Goal: Task Accomplishment & Management: Use online tool/utility

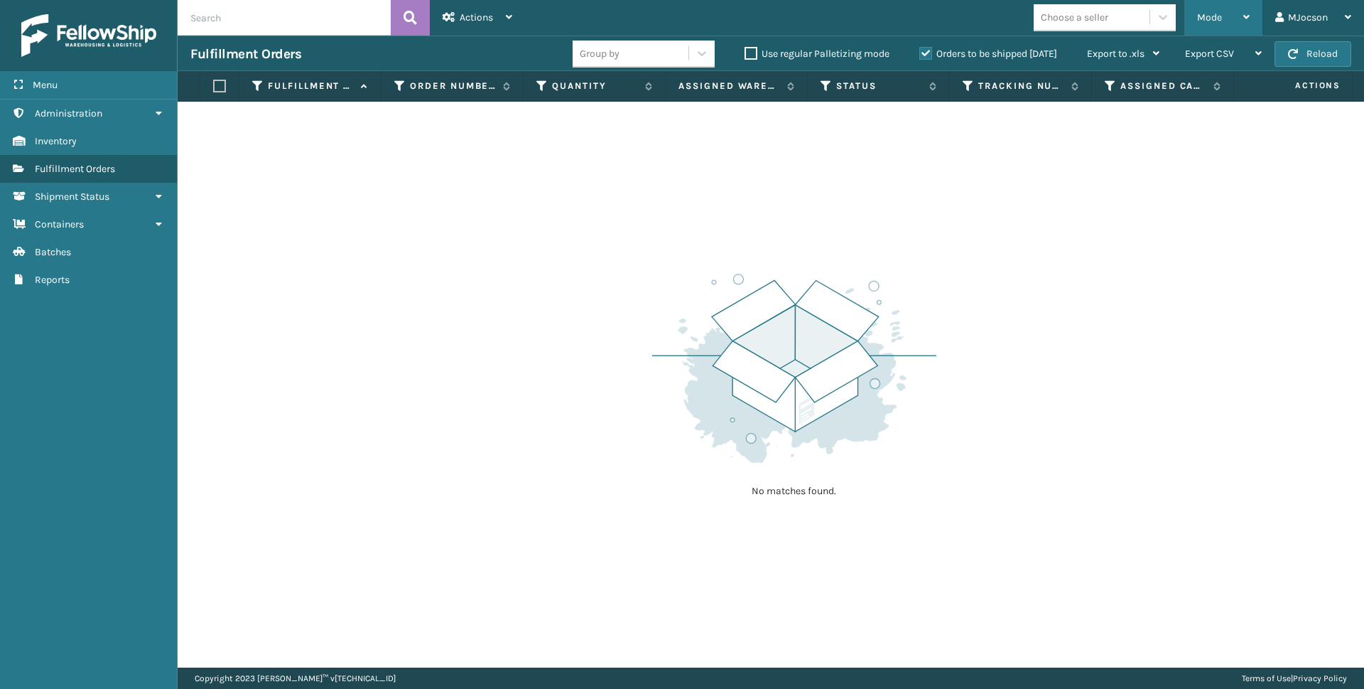
click at [1214, 12] on span "Mode" at bounding box center [1209, 17] width 25 height 12
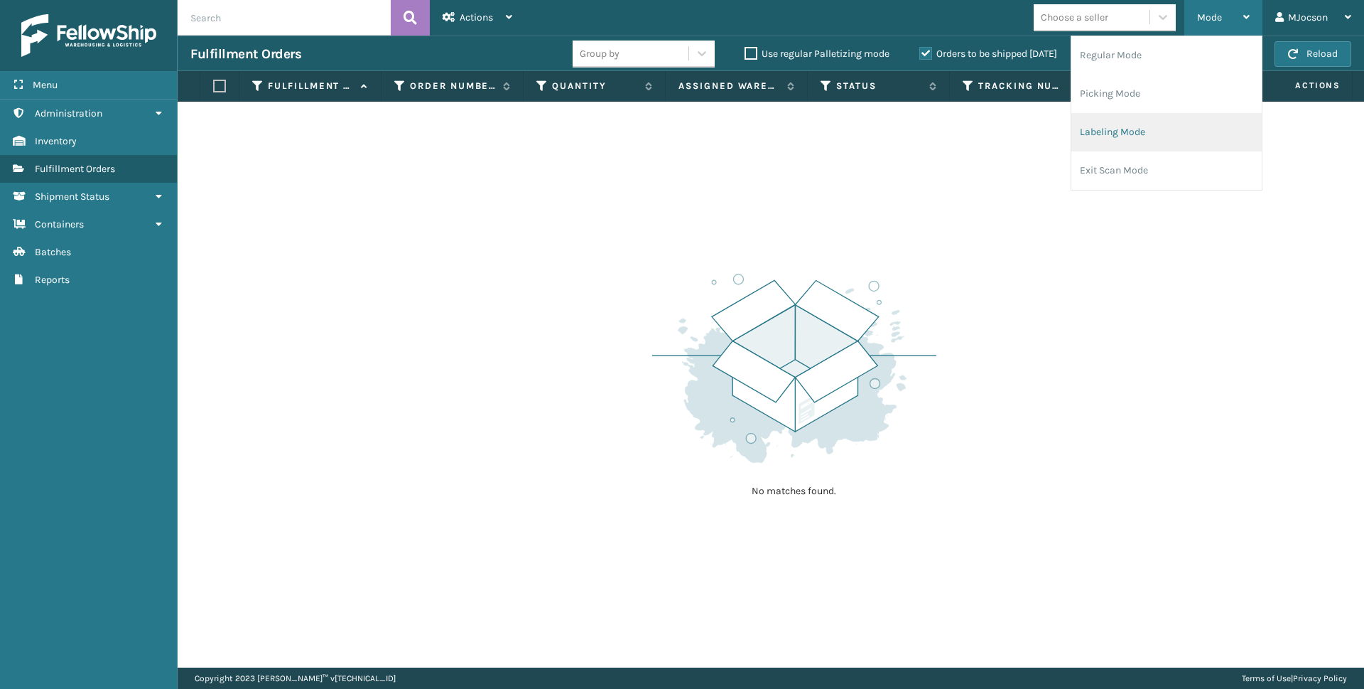
click at [1124, 129] on li "Labeling Mode" at bounding box center [1166, 132] width 190 height 38
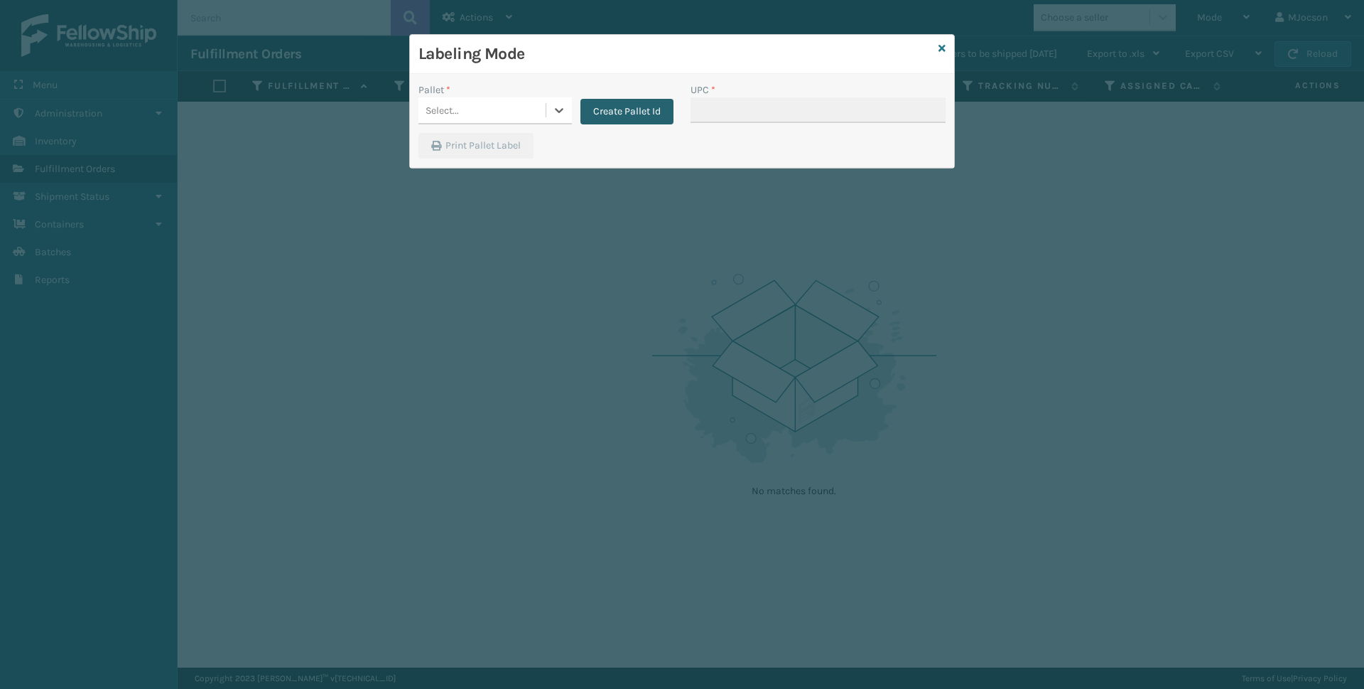
click at [634, 110] on button "Create Pallet Id" at bounding box center [627, 112] width 93 height 26
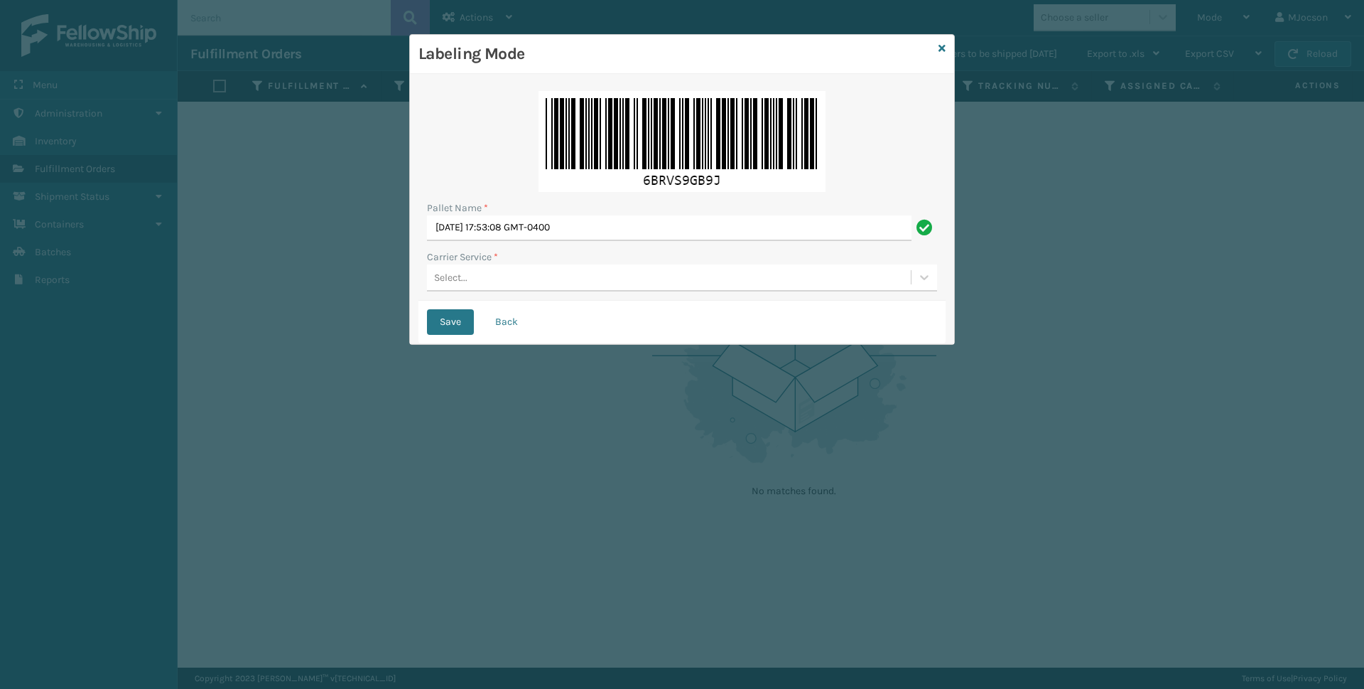
click at [470, 277] on div "Select..." at bounding box center [669, 277] width 484 height 23
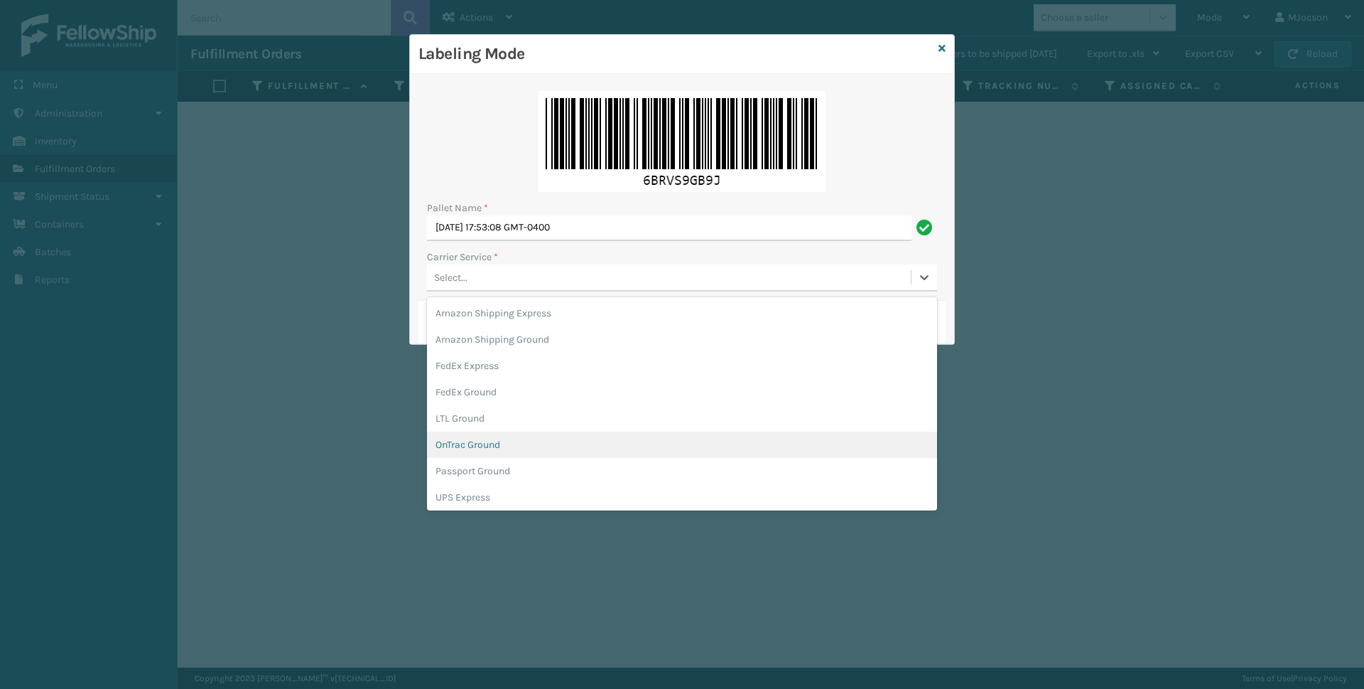
scroll to position [28, 0]
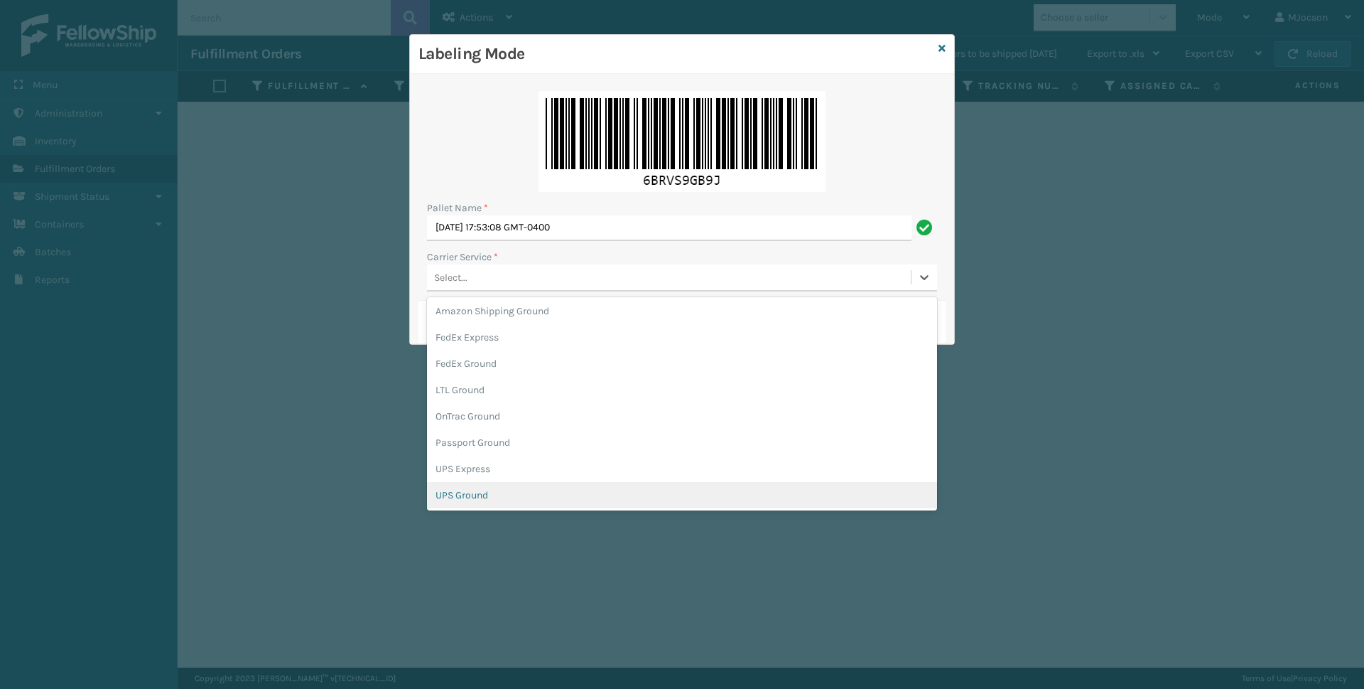
click at [534, 502] on div "UPS Ground" at bounding box center [682, 495] width 510 height 26
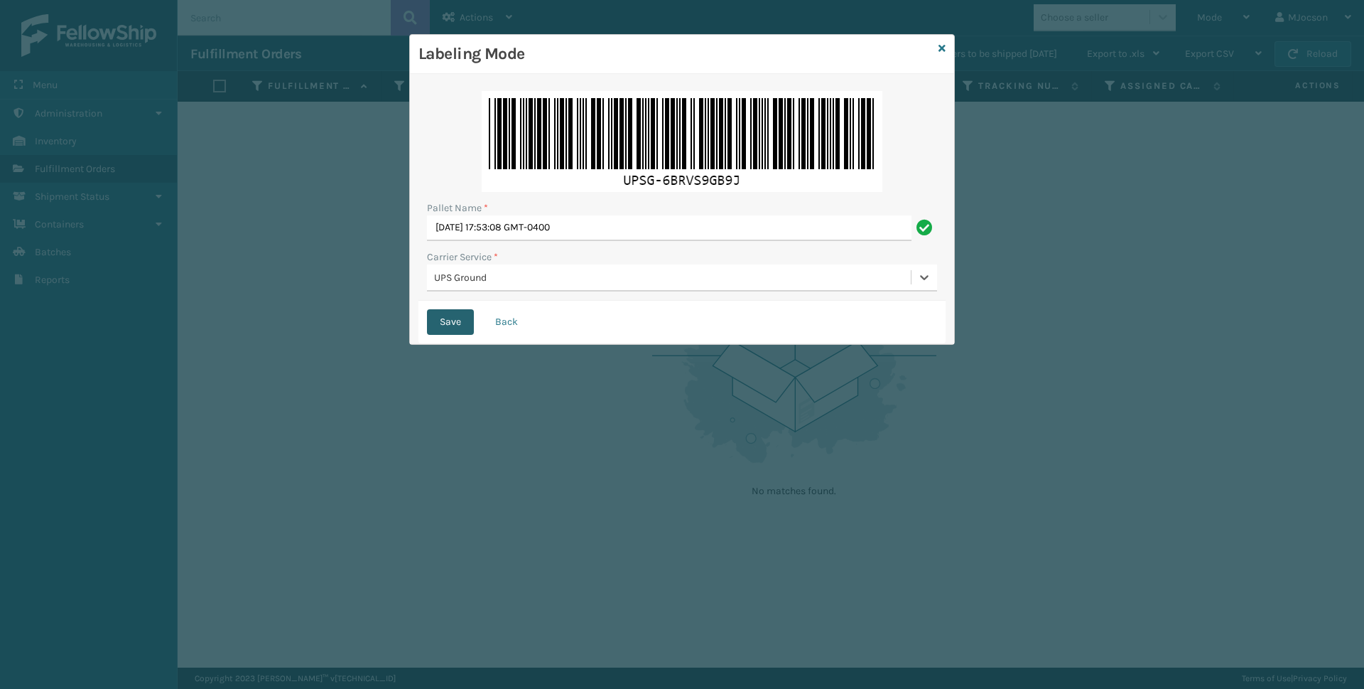
click at [441, 326] on button "Save" at bounding box center [450, 322] width 47 height 26
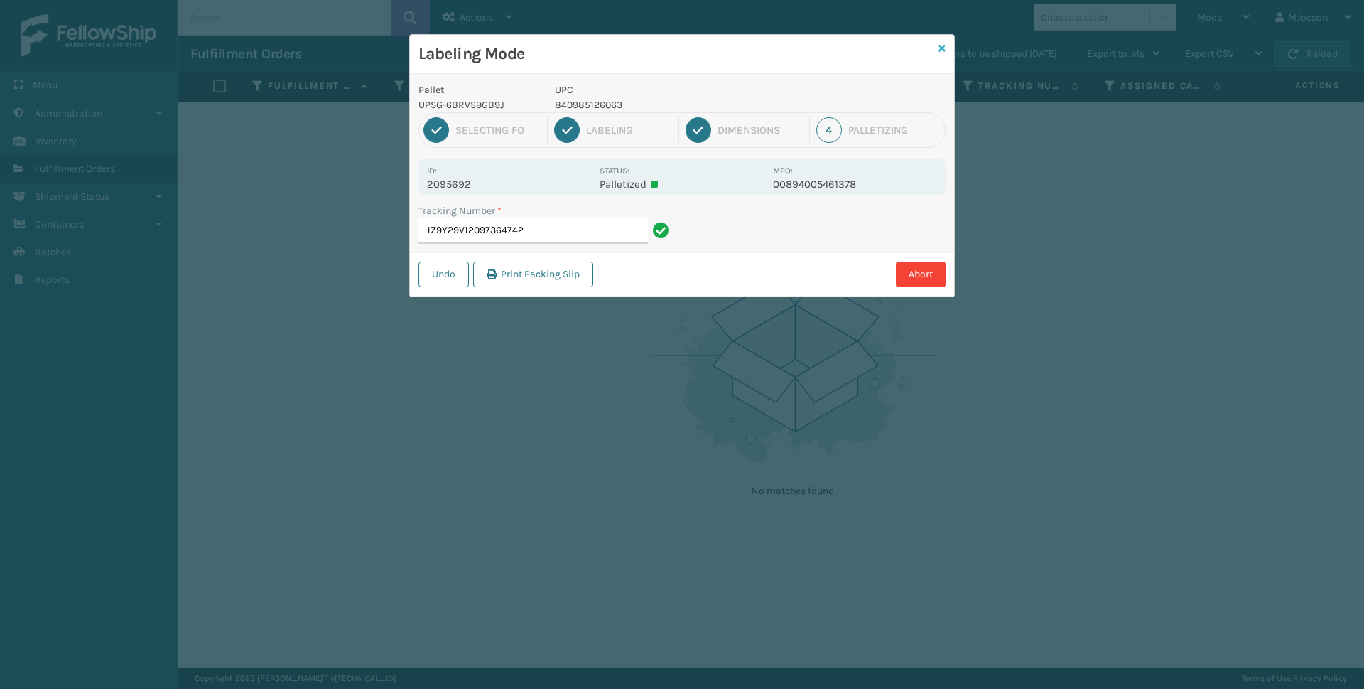
click at [944, 45] on icon at bounding box center [942, 48] width 7 height 10
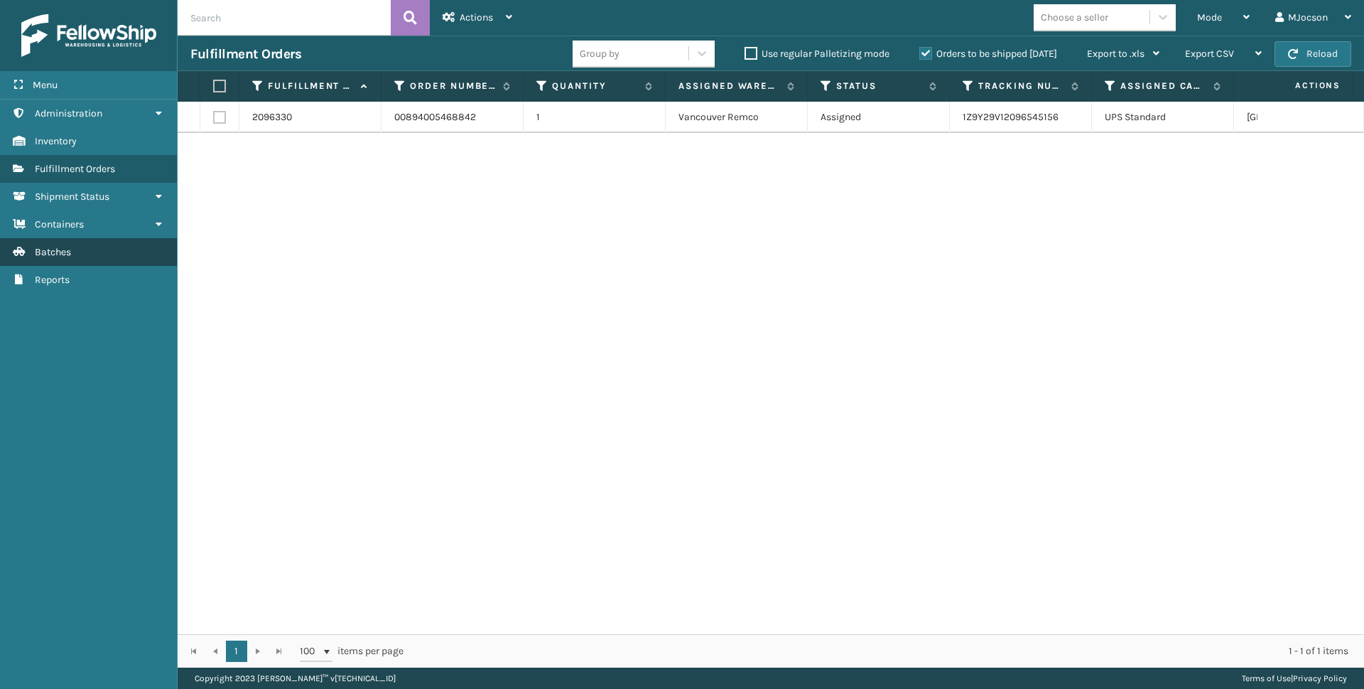
click at [52, 248] on span "Batches" at bounding box center [53, 252] width 36 height 12
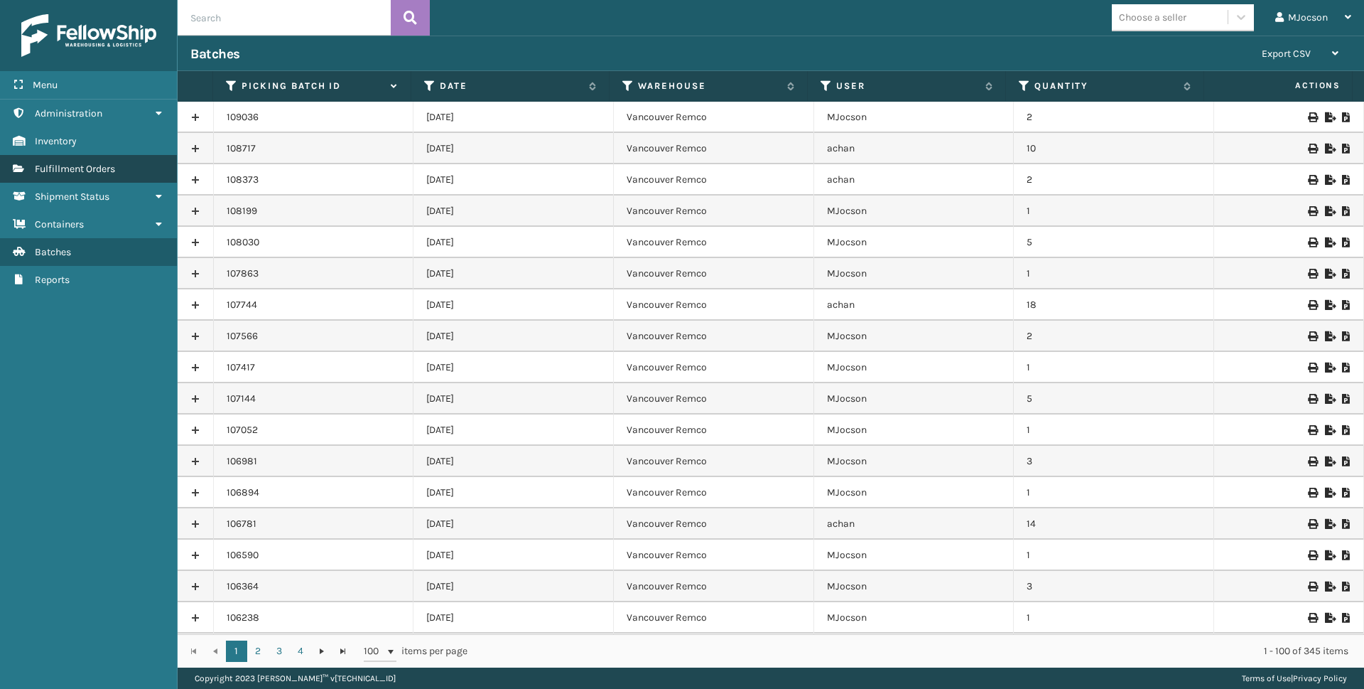
click at [82, 174] on span "Fulfillment Orders" at bounding box center [75, 169] width 80 height 12
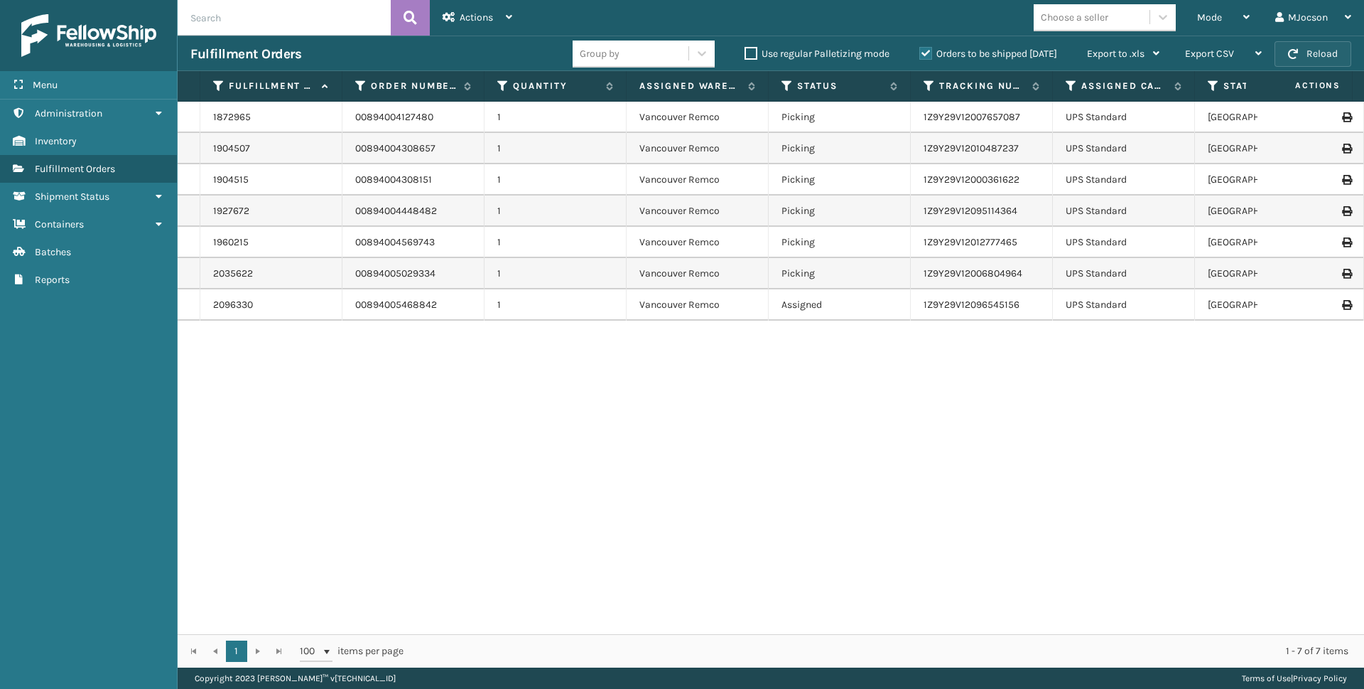
click at [1301, 55] on button "Reload" at bounding box center [1313, 54] width 77 height 26
click at [1246, 21] on icon at bounding box center [1246, 17] width 6 height 10
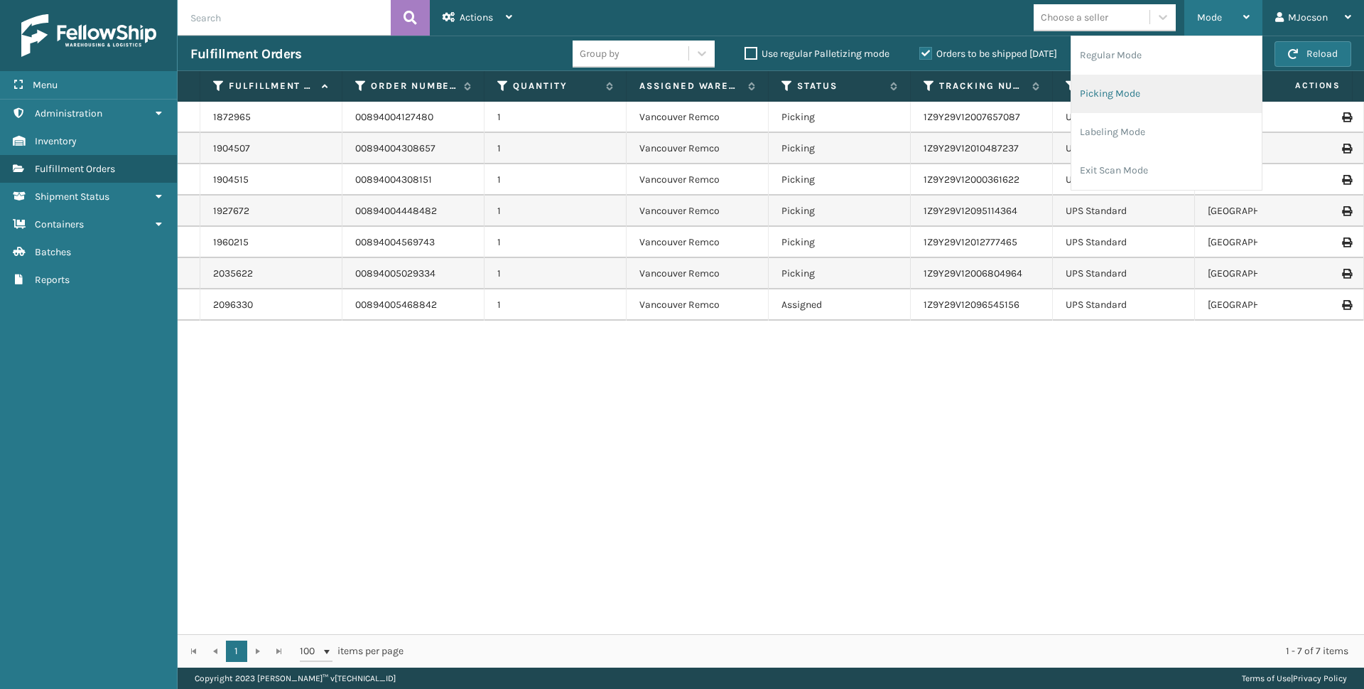
click at [1108, 94] on li "Picking Mode" at bounding box center [1166, 94] width 190 height 38
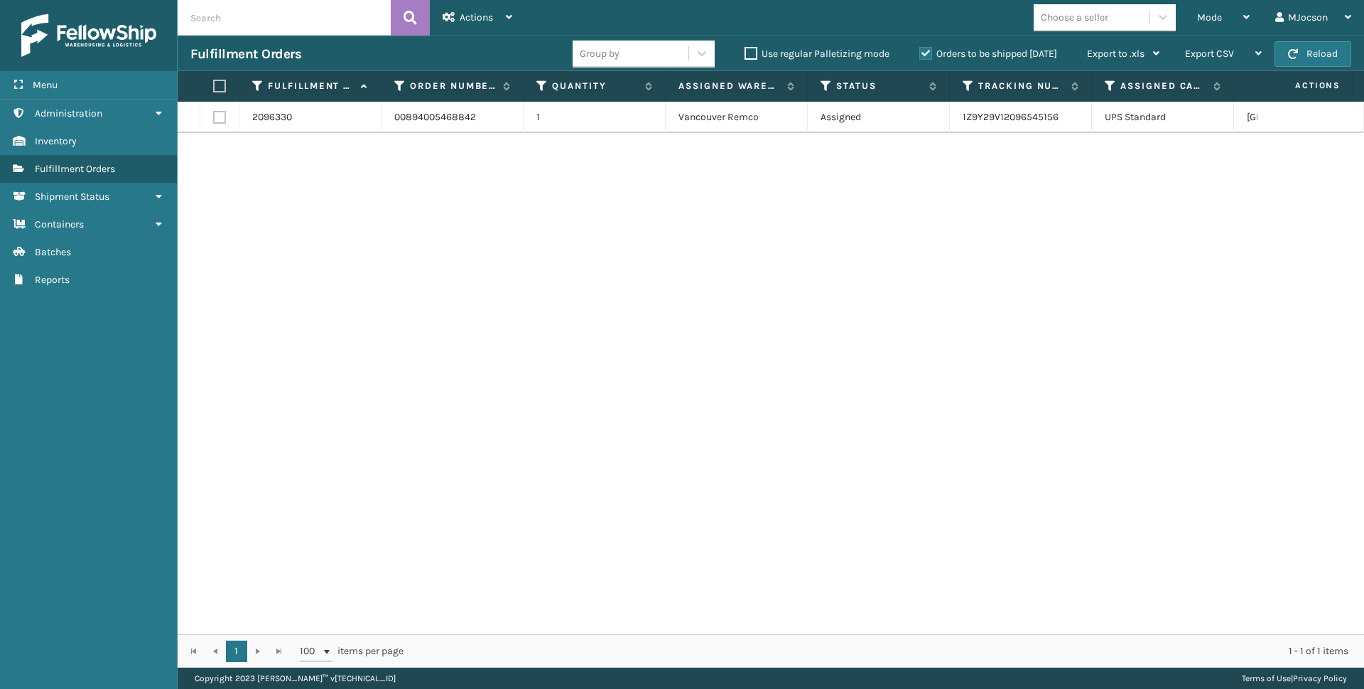
click at [215, 92] on label at bounding box center [217, 86] width 9 height 13
click at [214, 91] on input "checkbox" at bounding box center [213, 86] width 1 height 9
checkbox input "true"
click at [460, 17] on span "Actions" at bounding box center [476, 17] width 33 height 12
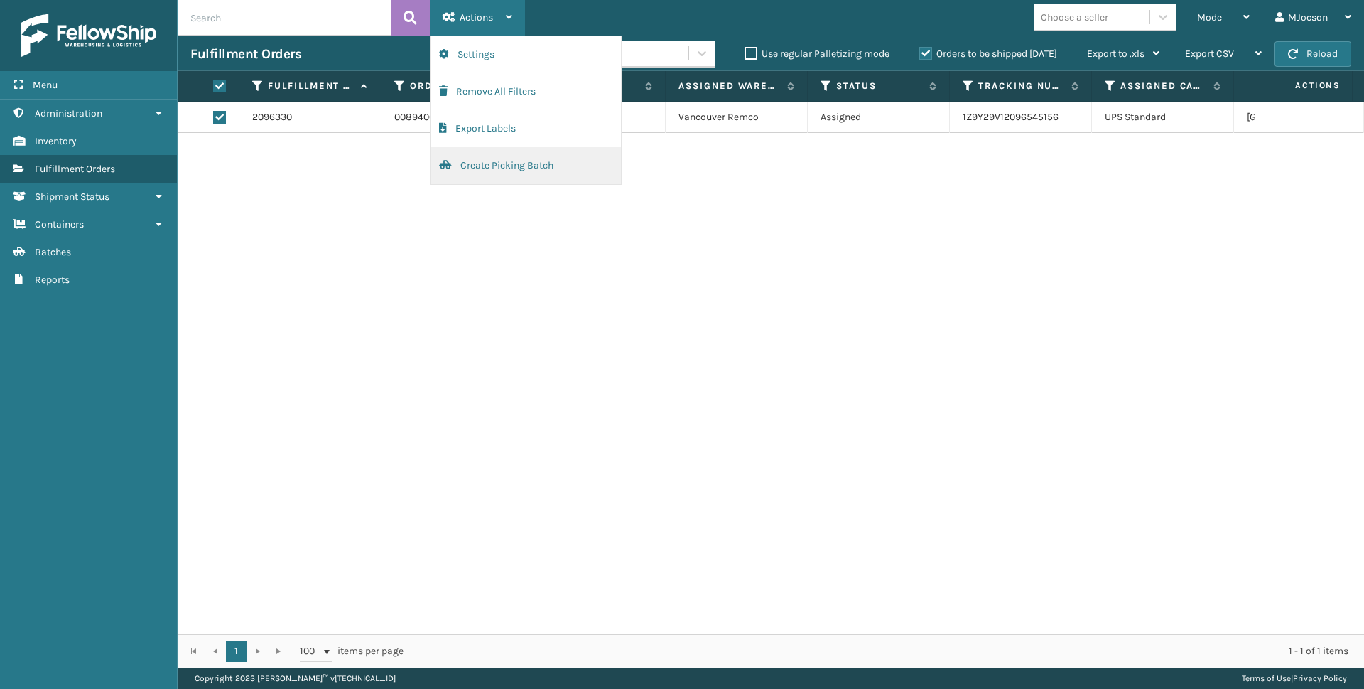
click at [490, 171] on button "Create Picking Batch" at bounding box center [526, 165] width 190 height 37
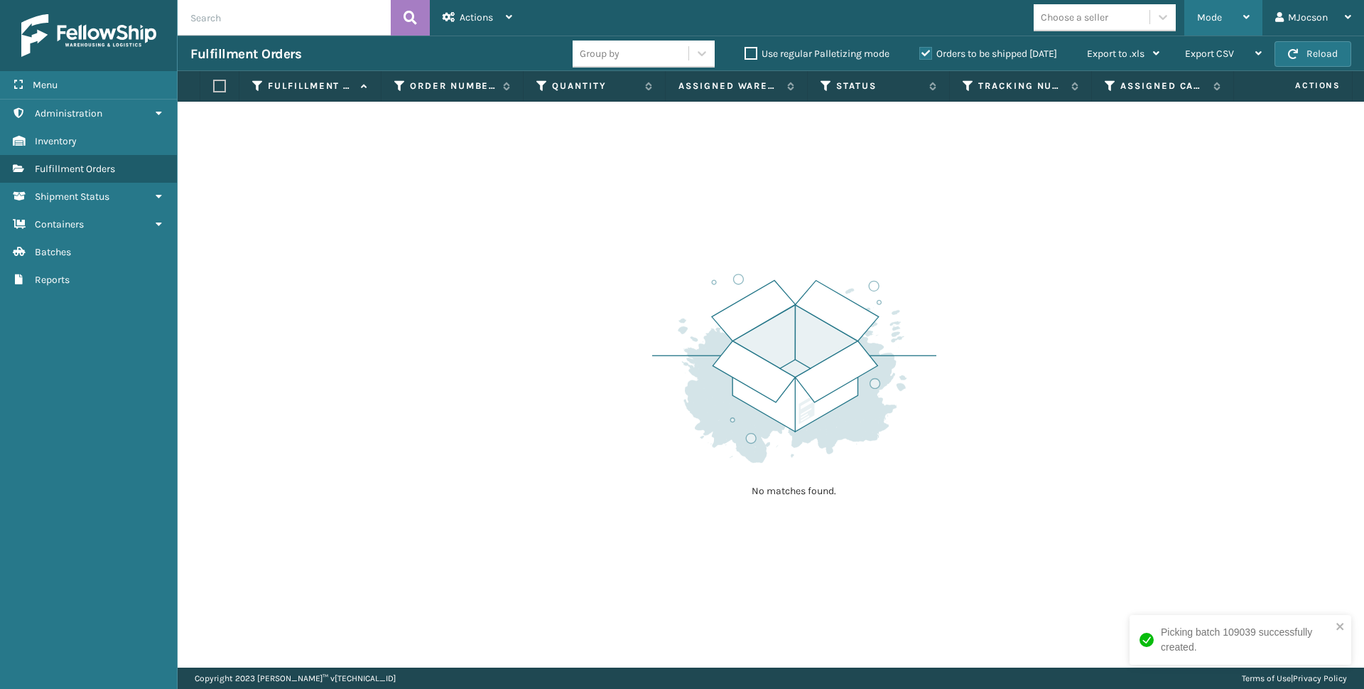
click at [1204, 23] on div "Mode" at bounding box center [1223, 18] width 53 height 36
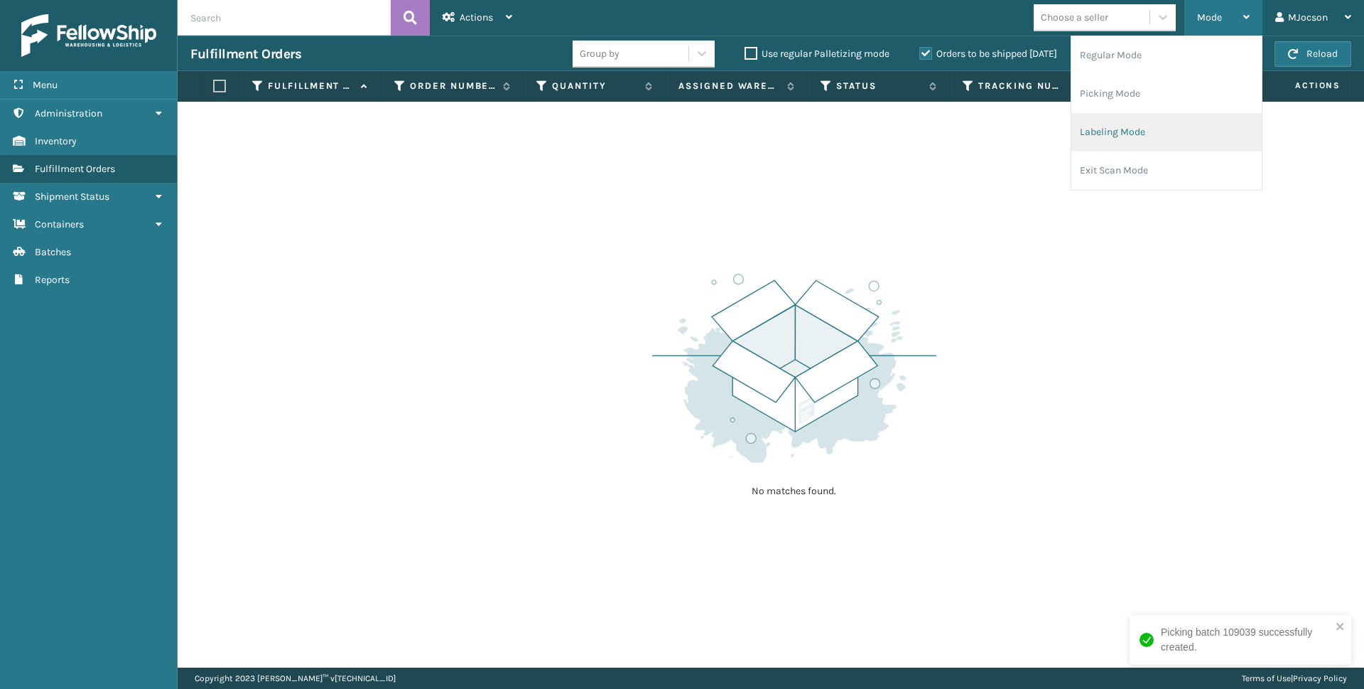
click at [1138, 138] on li "Labeling Mode" at bounding box center [1166, 132] width 190 height 38
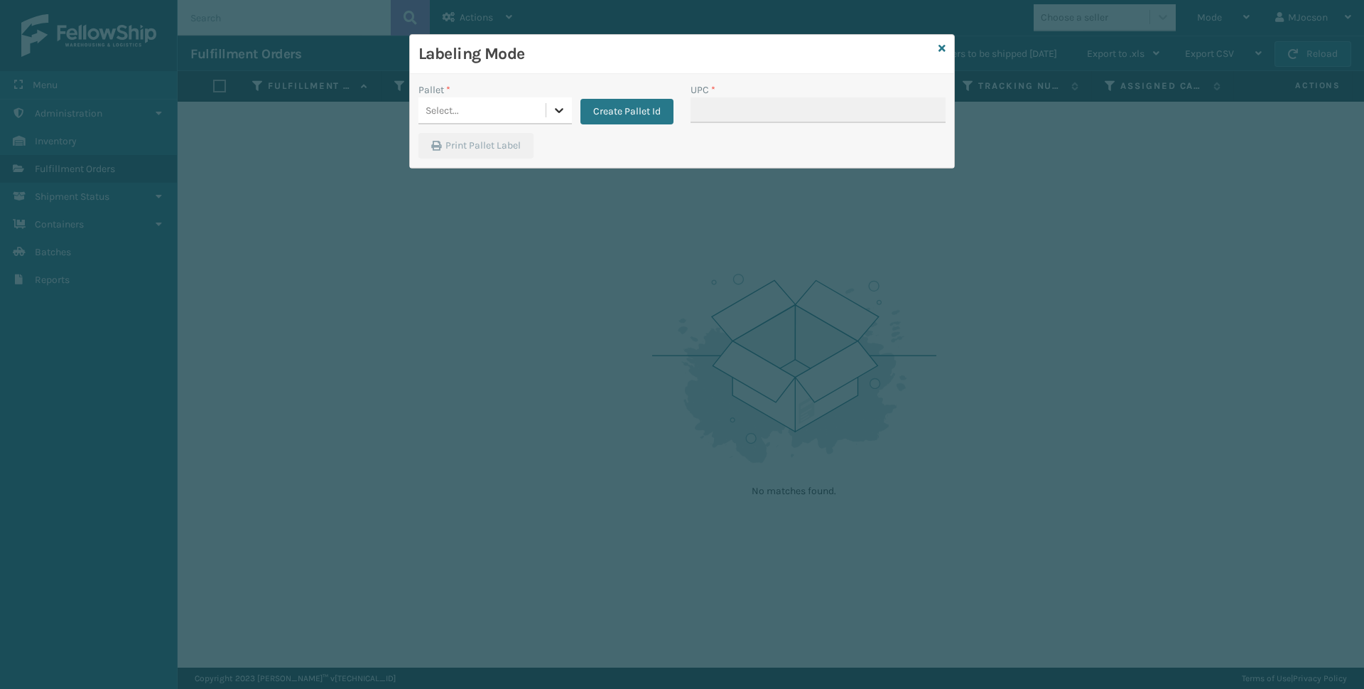
click at [557, 114] on icon at bounding box center [559, 110] width 14 height 14
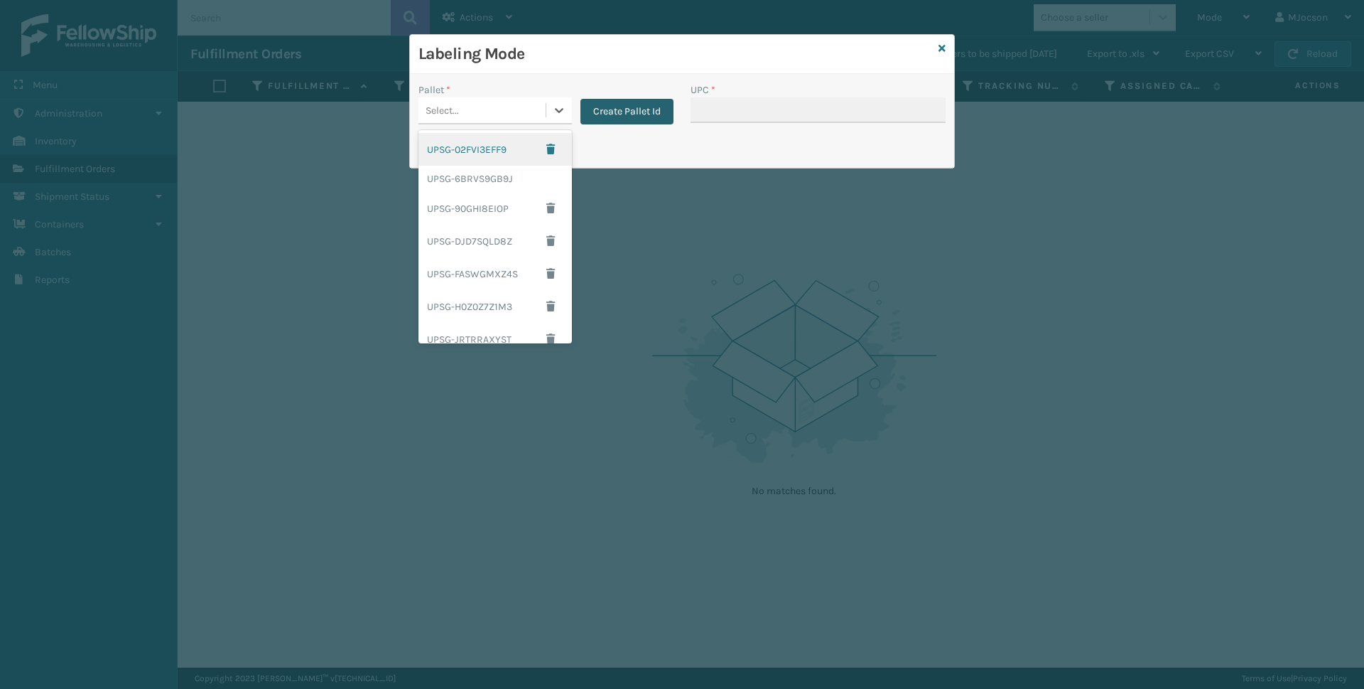
click at [626, 117] on button "Create Pallet Id" at bounding box center [627, 112] width 93 height 26
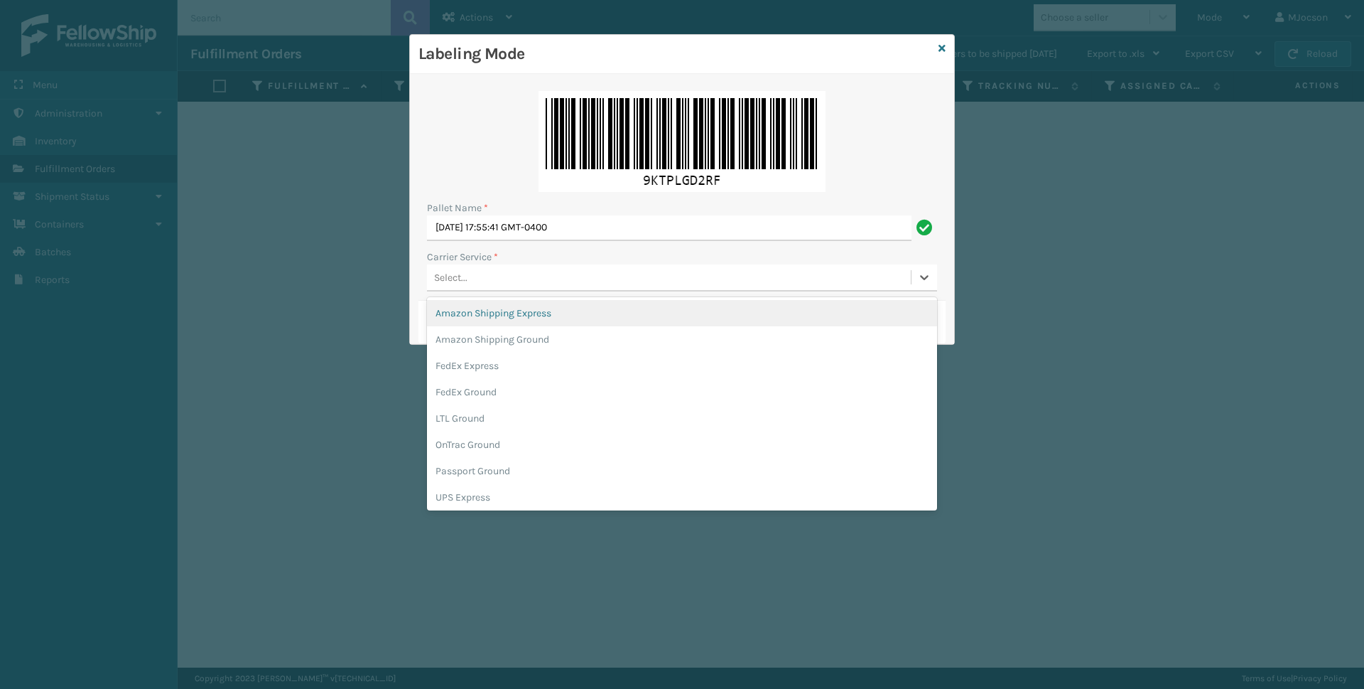
click at [455, 281] on div "Select..." at bounding box center [450, 277] width 33 height 15
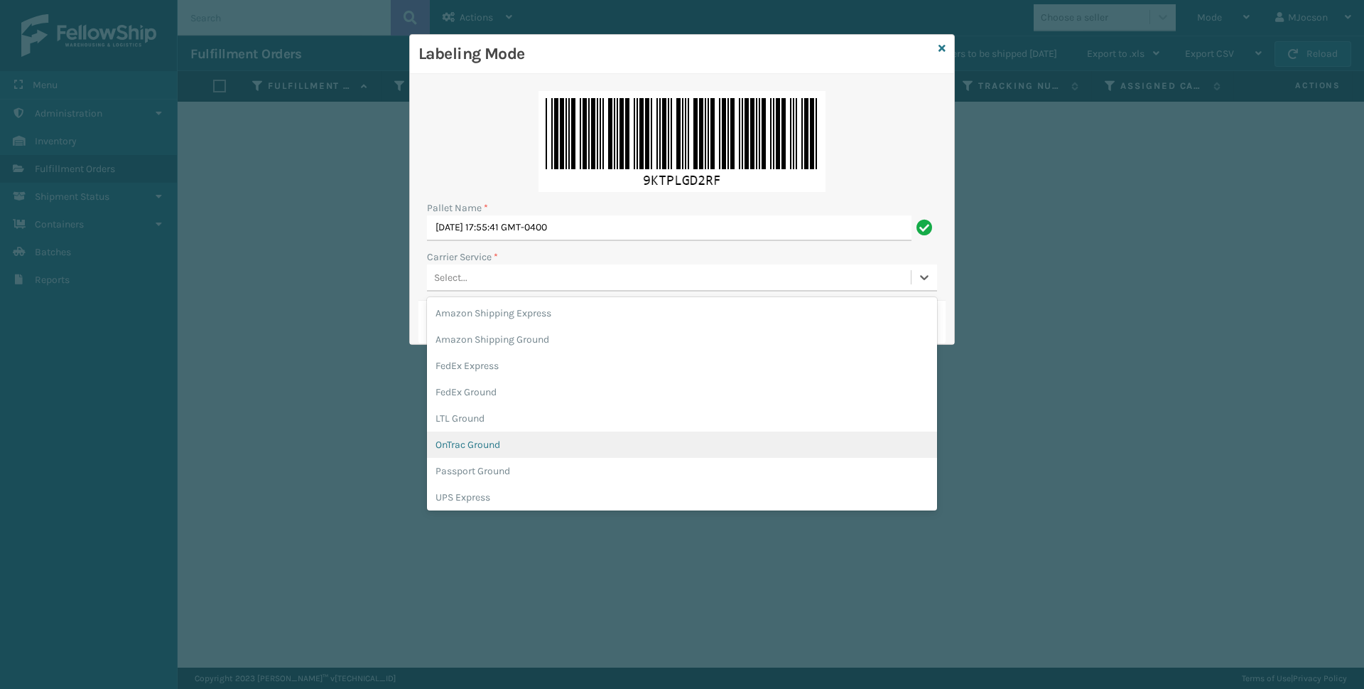
scroll to position [71, 0]
click at [483, 453] on div "UPS Ground" at bounding box center [682, 452] width 510 height 26
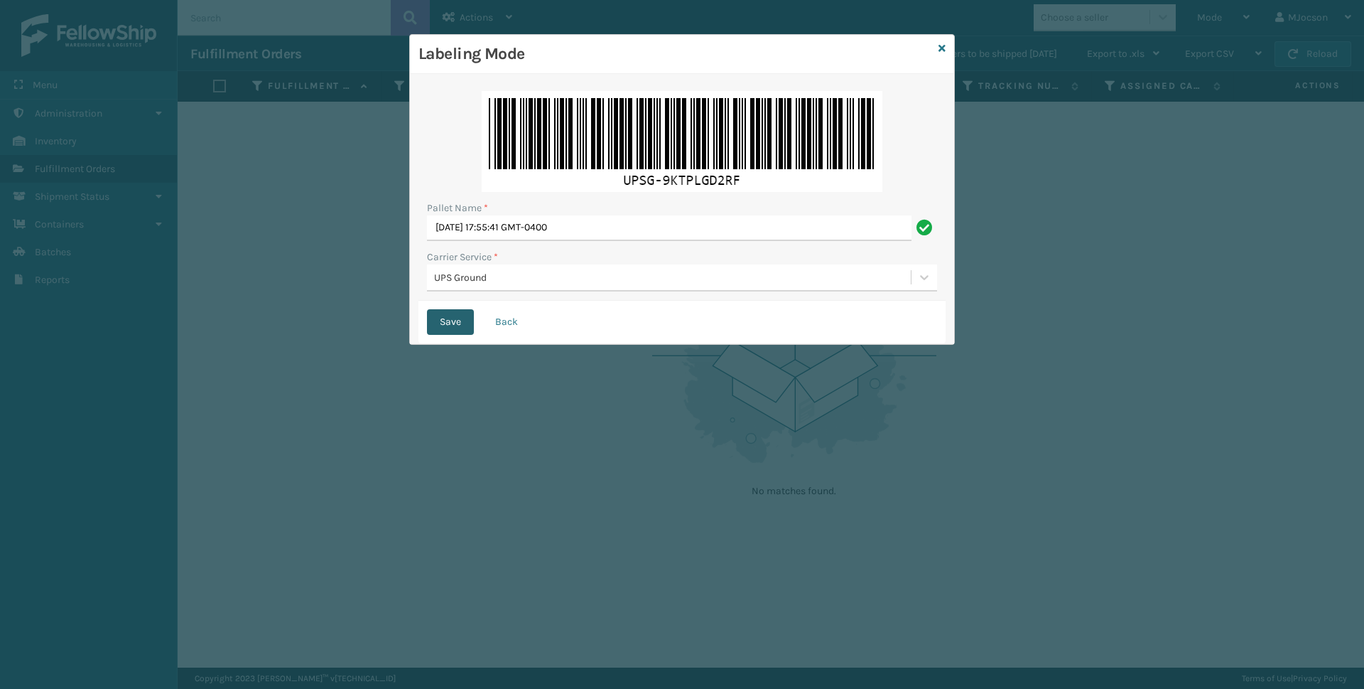
click at [453, 327] on button "Save" at bounding box center [450, 322] width 47 height 26
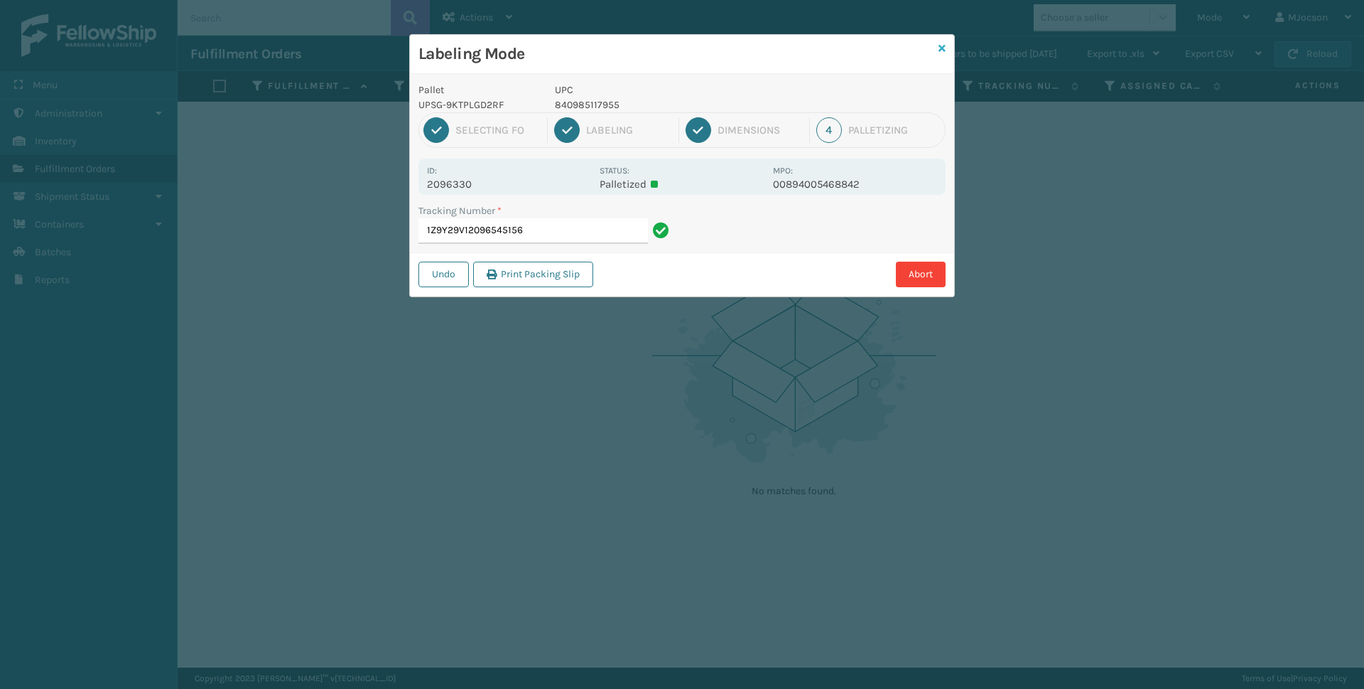
click at [944, 50] on icon at bounding box center [942, 48] width 7 height 10
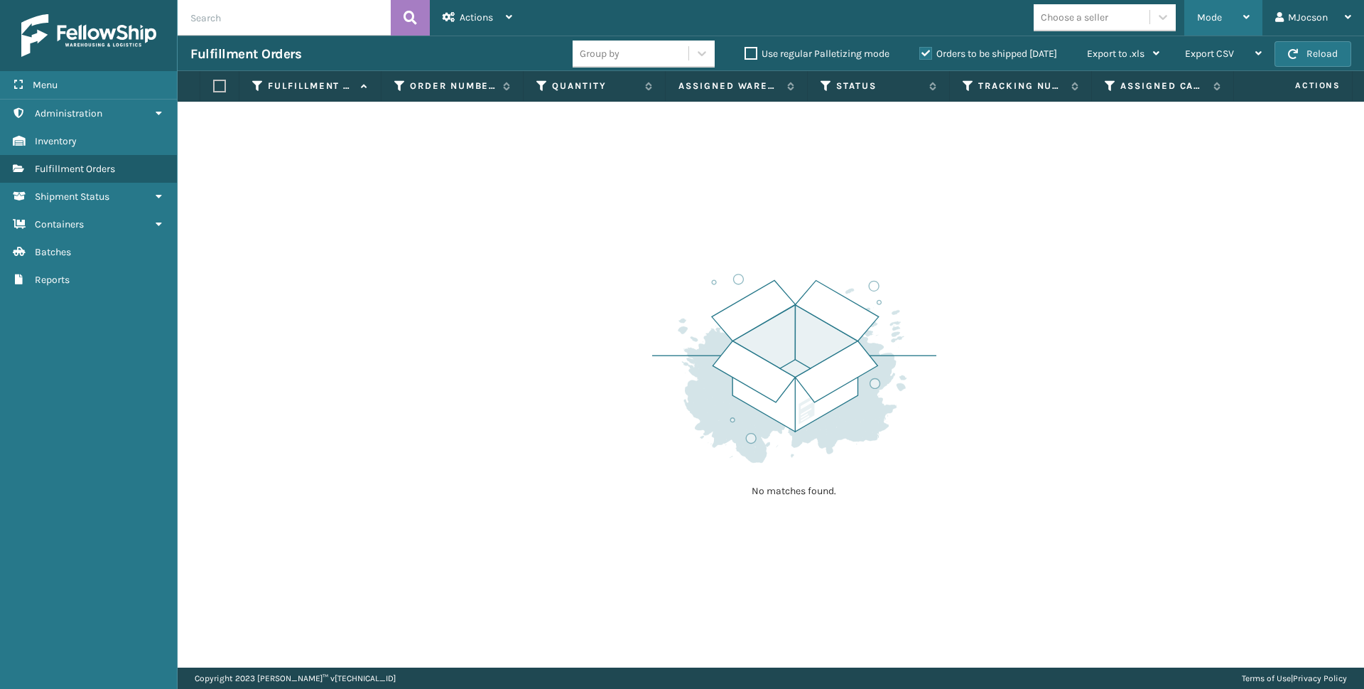
click at [1198, 22] on span "Mode" at bounding box center [1209, 17] width 25 height 12
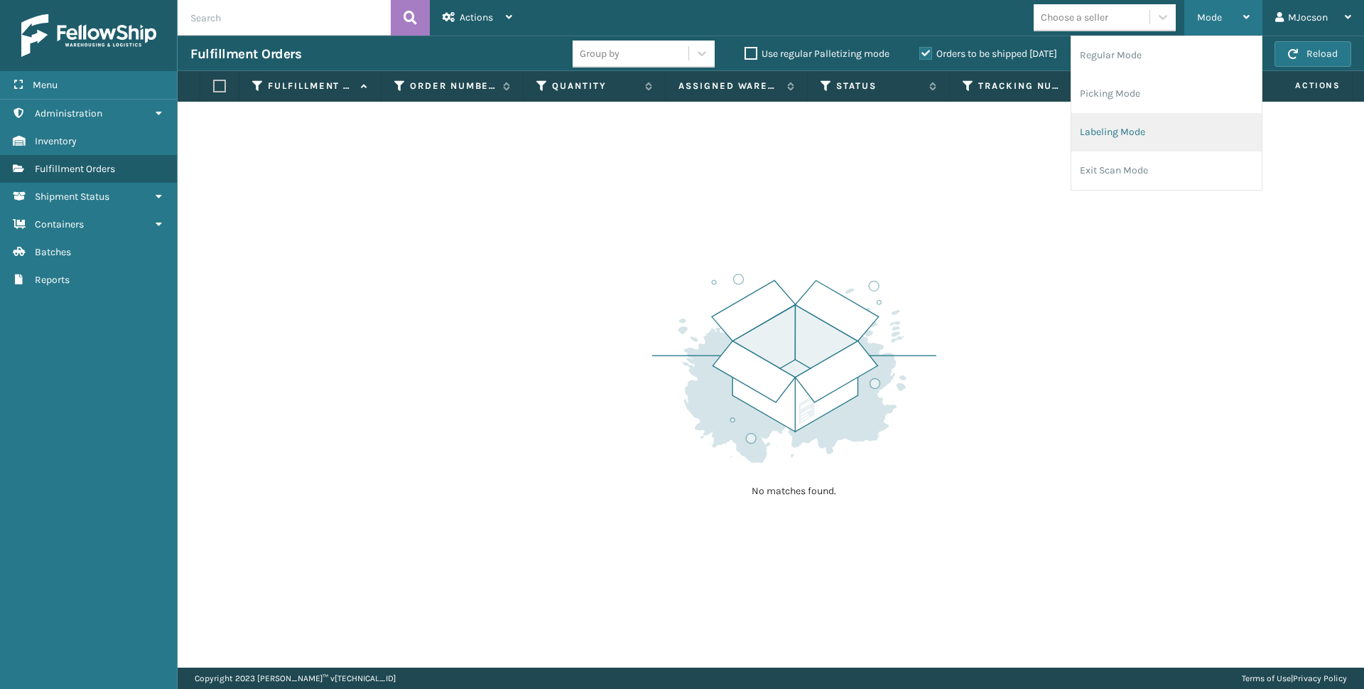
click at [1120, 136] on li "Labeling Mode" at bounding box center [1166, 132] width 190 height 38
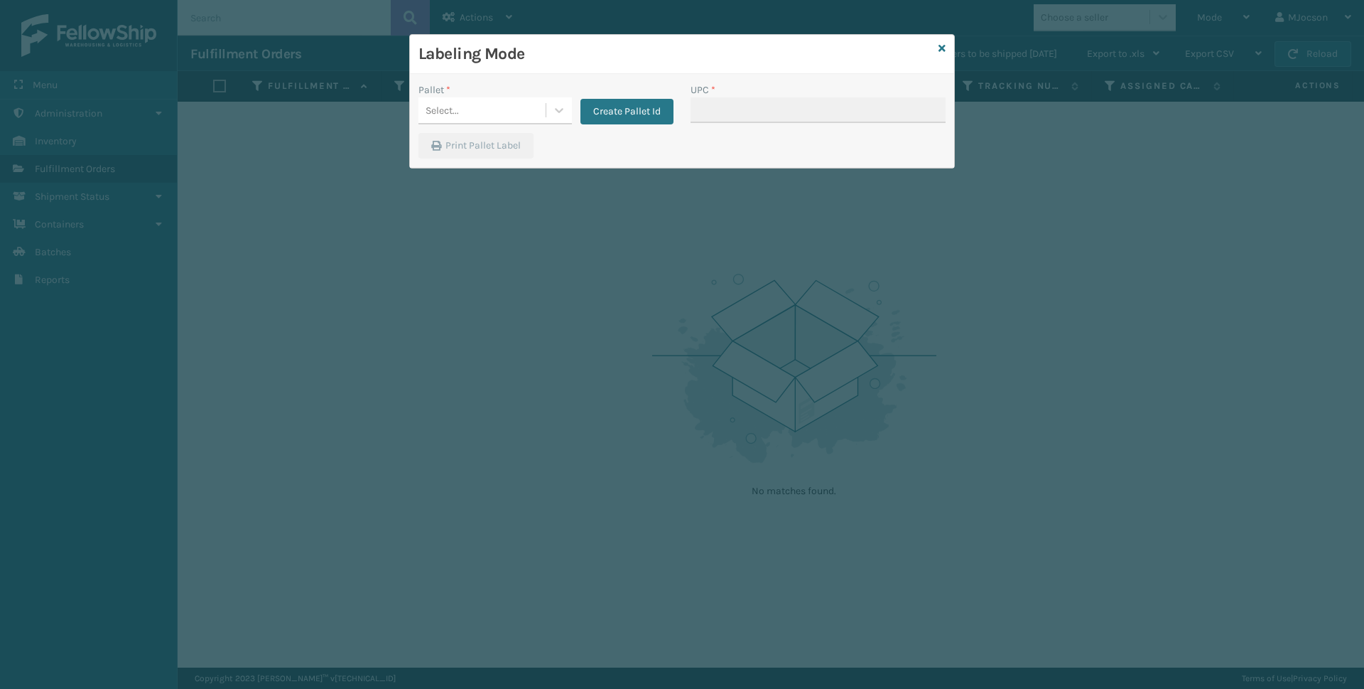
click at [938, 45] on div "Labeling Mode" at bounding box center [682, 54] width 544 height 39
click at [946, 50] on div "Labeling Mode" at bounding box center [682, 54] width 544 height 39
click at [945, 48] on icon at bounding box center [942, 48] width 7 height 10
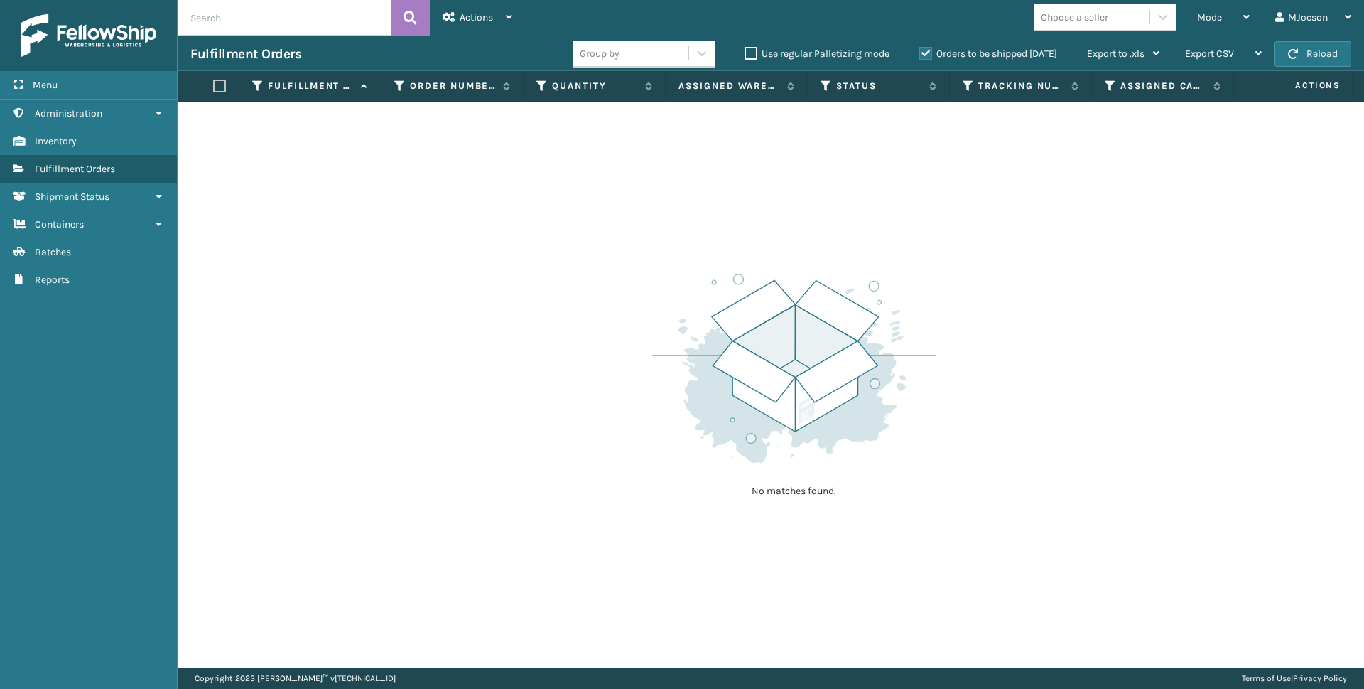
click at [828, 180] on div "No matches found." at bounding box center [771, 385] width 1187 height 566
click at [38, 251] on span "Batches" at bounding box center [53, 252] width 36 height 12
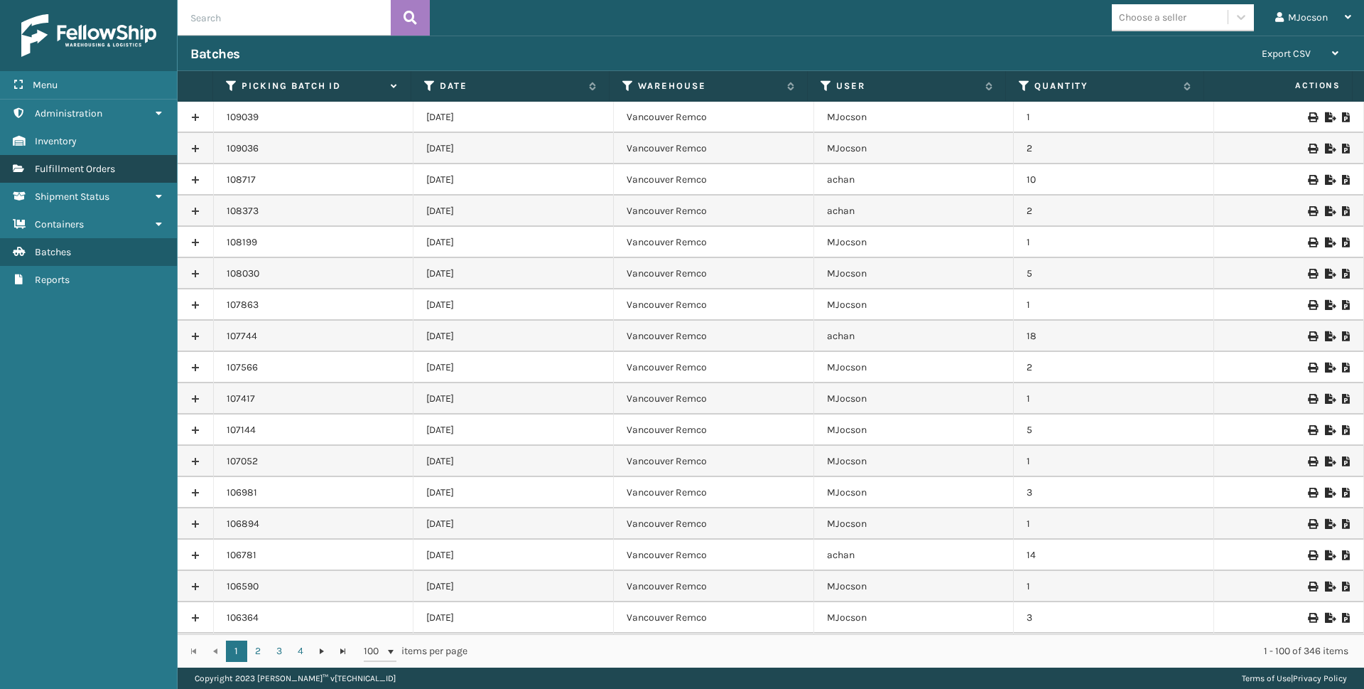
click at [82, 168] on span "Fulfillment Orders" at bounding box center [75, 169] width 80 height 12
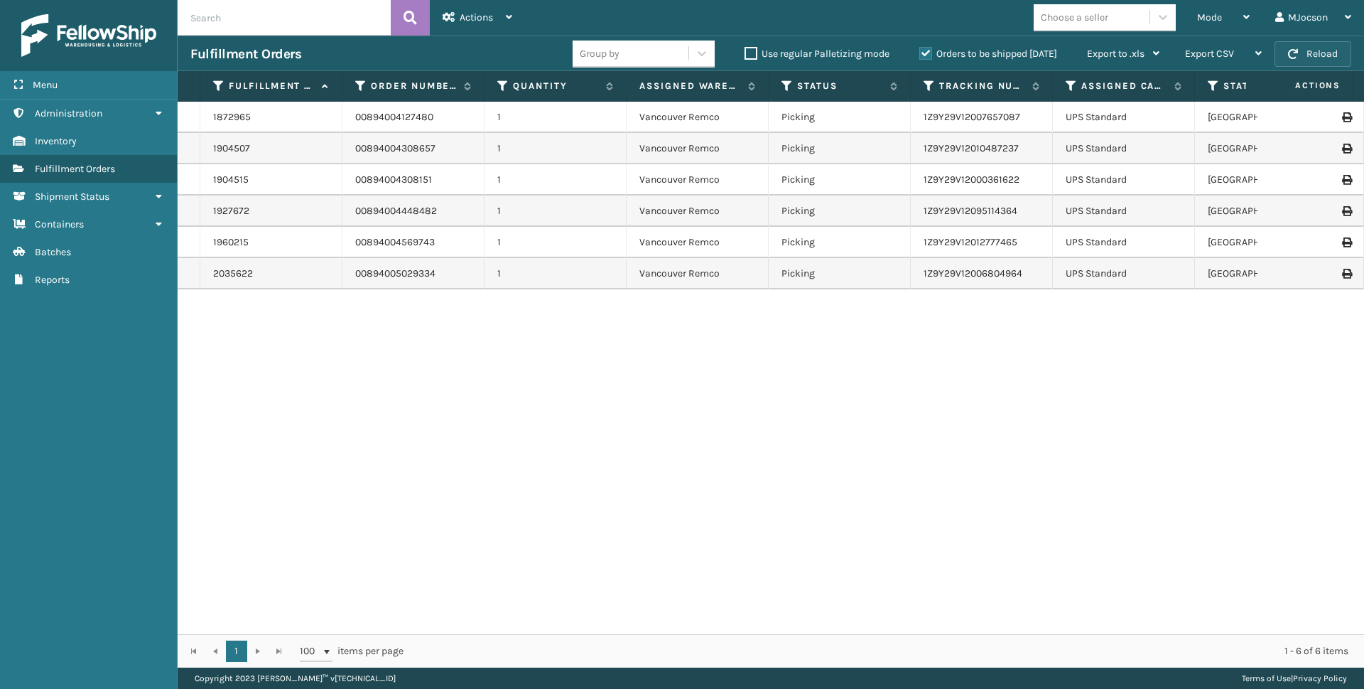
click at [1301, 48] on button "Reload" at bounding box center [1313, 54] width 77 height 26
click at [1226, 48] on span "Export CSV" at bounding box center [1209, 54] width 49 height 12
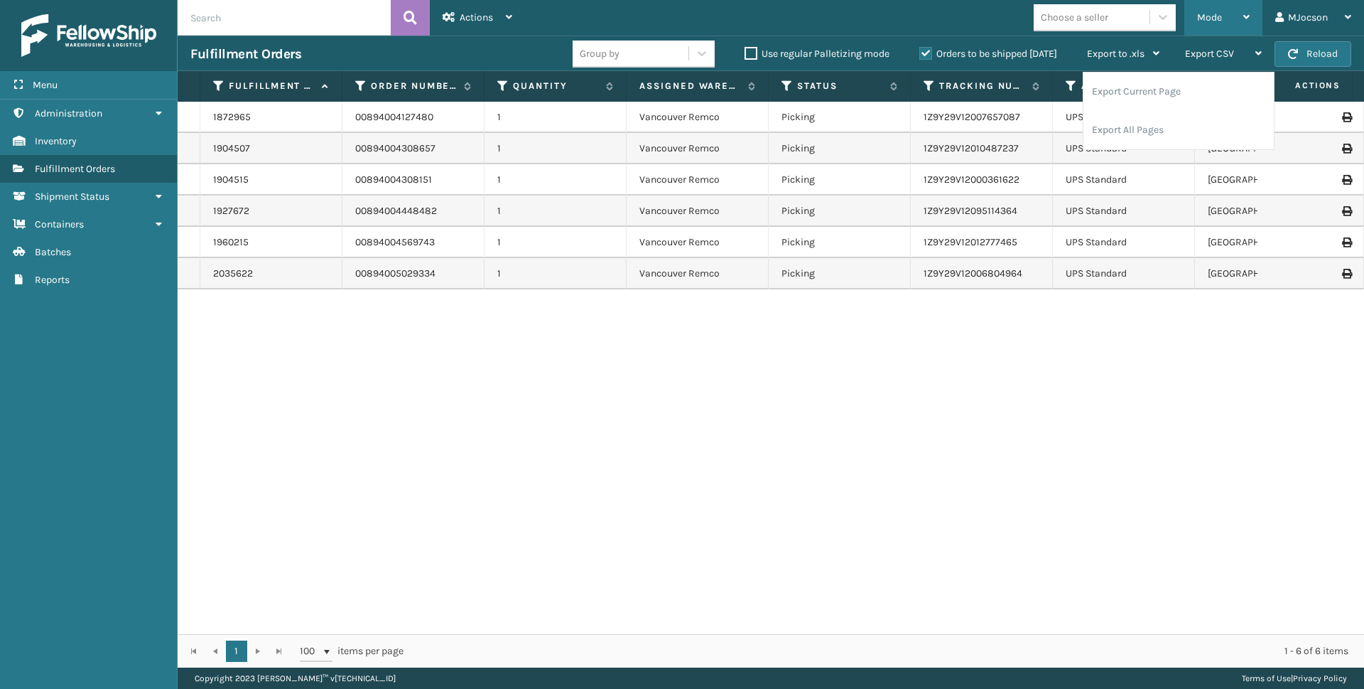
click at [1227, 16] on div "Mode" at bounding box center [1223, 18] width 53 height 36
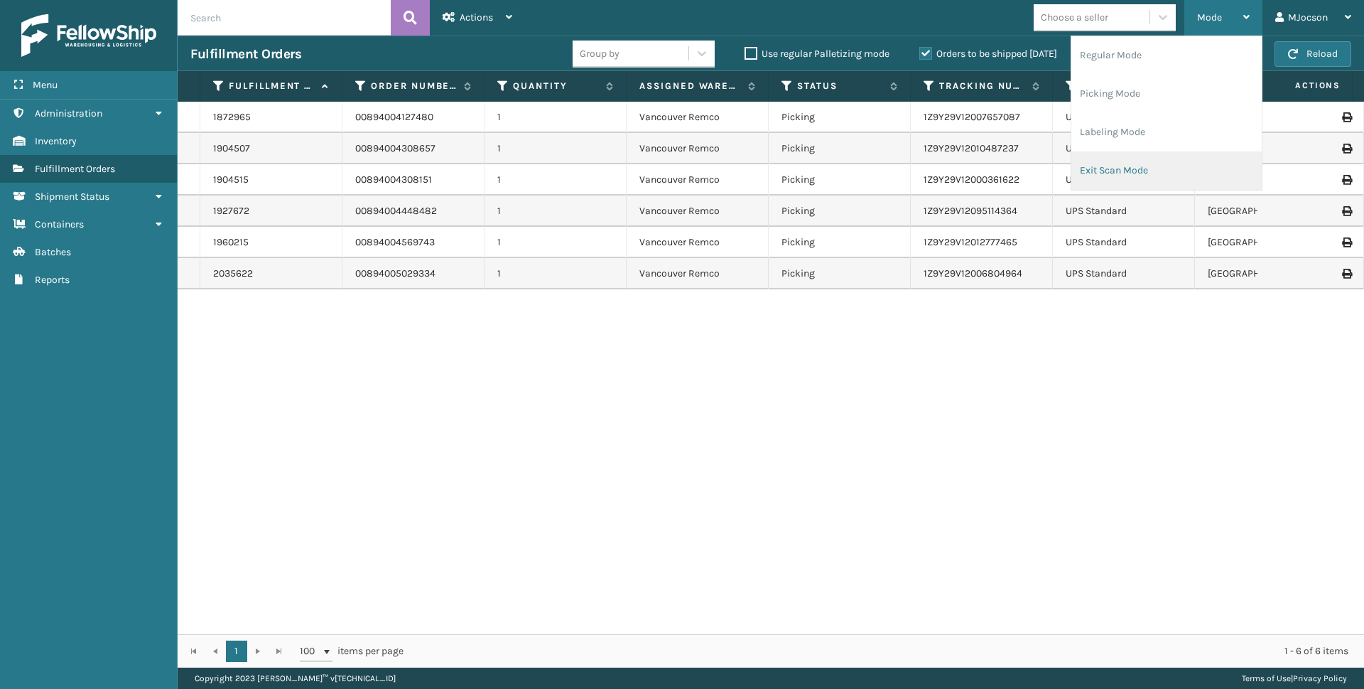
click at [1121, 170] on li "Exit Scan Mode" at bounding box center [1166, 170] width 190 height 38
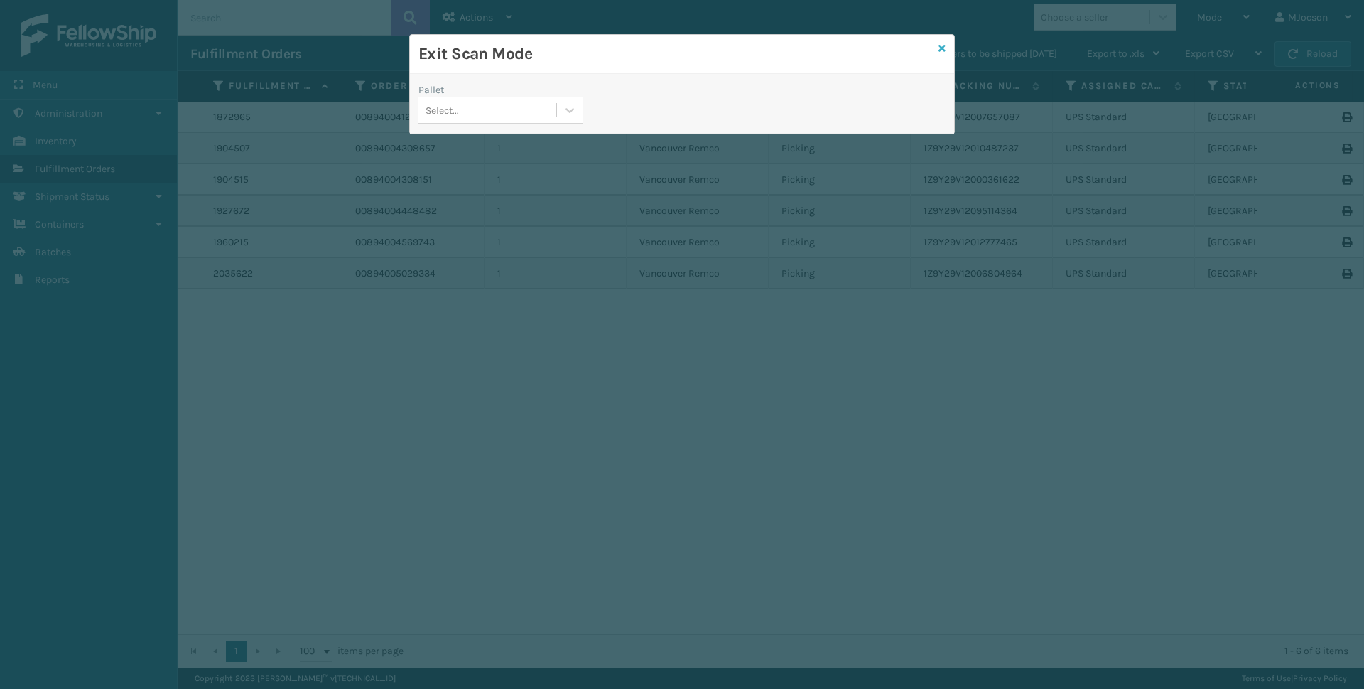
click at [939, 49] on icon at bounding box center [942, 48] width 7 height 10
